Goal: Contribute content: Add original content to the website for others to see

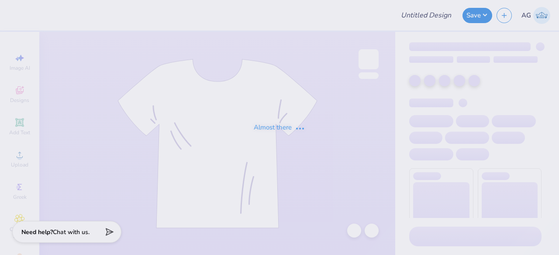
type input "Film Board Fall Merch 25"
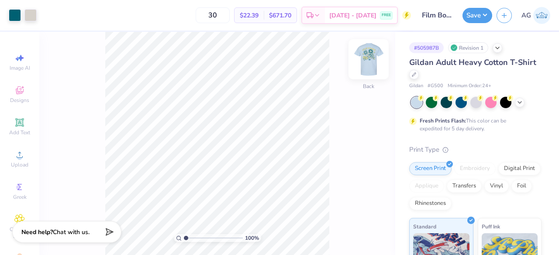
click at [369, 57] on img at bounding box center [368, 59] width 35 height 35
click at [14, 14] on div at bounding box center [15, 14] width 12 height 12
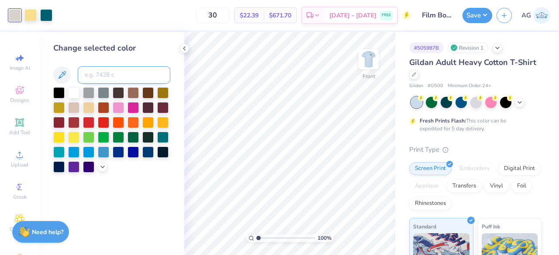
click at [109, 71] on input at bounding box center [124, 74] width 93 height 17
type input "1205"
click at [285, 239] on input "range" at bounding box center [285, 238] width 59 height 8
click at [268, 242] on input "range" at bounding box center [285, 238] width 59 height 8
click at [265, 239] on input "range" at bounding box center [285, 238] width 59 height 8
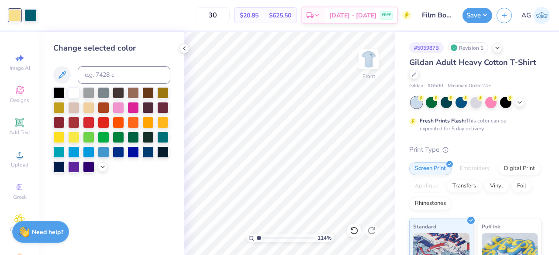
type input "1.14"
click at [259, 240] on input "range" at bounding box center [285, 238] width 59 height 8
click at [14, 14] on div at bounding box center [15, 15] width 12 height 12
